Goal: Information Seeking & Learning: Learn about a topic

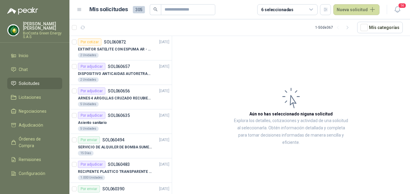
click at [36, 82] on span "Solicitudes" at bounding box center [29, 83] width 21 height 7
click at [34, 97] on span "Licitaciones" at bounding box center [30, 97] width 22 height 7
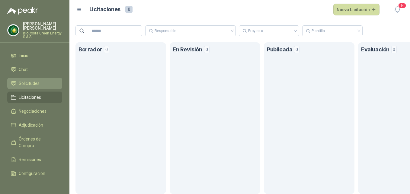
click at [29, 84] on span "Solicitudes" at bounding box center [29, 83] width 21 height 7
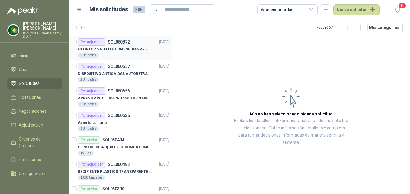
click at [112, 47] on p "EXTINTOR SATELITE CON ESPUMA AR - AFFF" at bounding box center [115, 50] width 75 height 6
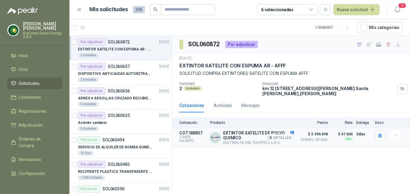
click at [284, 138] on button "Detalles" at bounding box center [280, 138] width 28 height 8
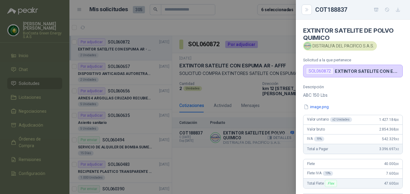
scroll to position [132, 0]
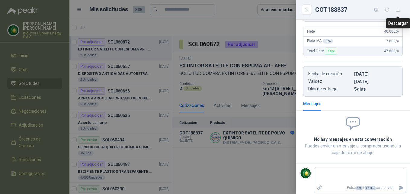
click at [401, 10] on icon "button" at bounding box center [398, 9] width 5 height 5
click at [398, 8] on icon "button" at bounding box center [398, 9] width 5 height 5
click at [250, 166] on div at bounding box center [205, 97] width 410 height 194
